Goal: Information Seeking & Learning: Learn about a topic

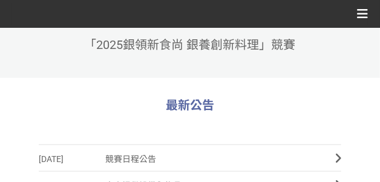
scroll to position [242, 0]
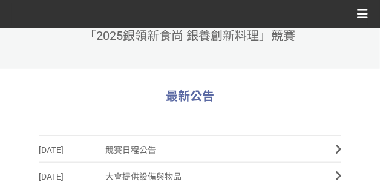
click at [182, 99] on span "最新公告" at bounding box center [190, 96] width 48 height 15
drag, startPoint x: 182, startPoint y: 99, endPoint x: 207, endPoint y: 38, distance: 65.8
click at [206, 39] on span "「2025銀領新食尚 銀養創新料理」競賽" at bounding box center [190, 35] width 211 height 15
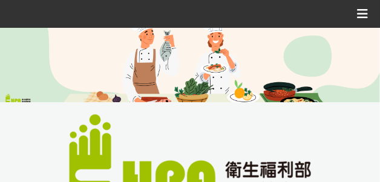
scroll to position [151, 0]
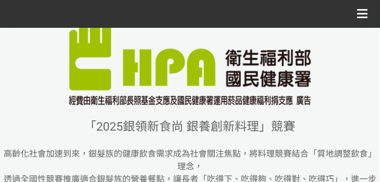
click at [374, 13] on div "收藏這個活動" at bounding box center [190, 14] width 380 height 28
click at [368, 14] on div "收藏這個活動" at bounding box center [190, 14] width 380 height 28
click at [368, 14] on icon at bounding box center [362, 14] width 11 height 18
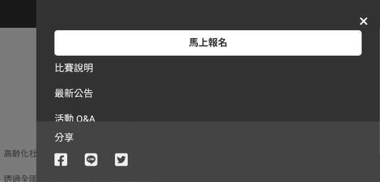
click at [67, 94] on span "最新公告" at bounding box center [74, 94] width 39 height 12
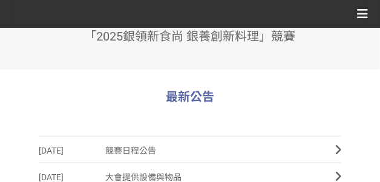
scroll to position [273, 0]
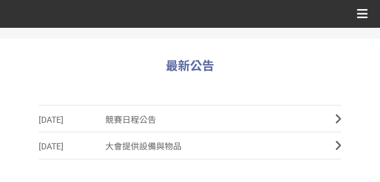
click at [286, 124] on span "競賽日程公告" at bounding box center [211, 120] width 212 height 27
